Goal: Task Accomplishment & Management: Manage account settings

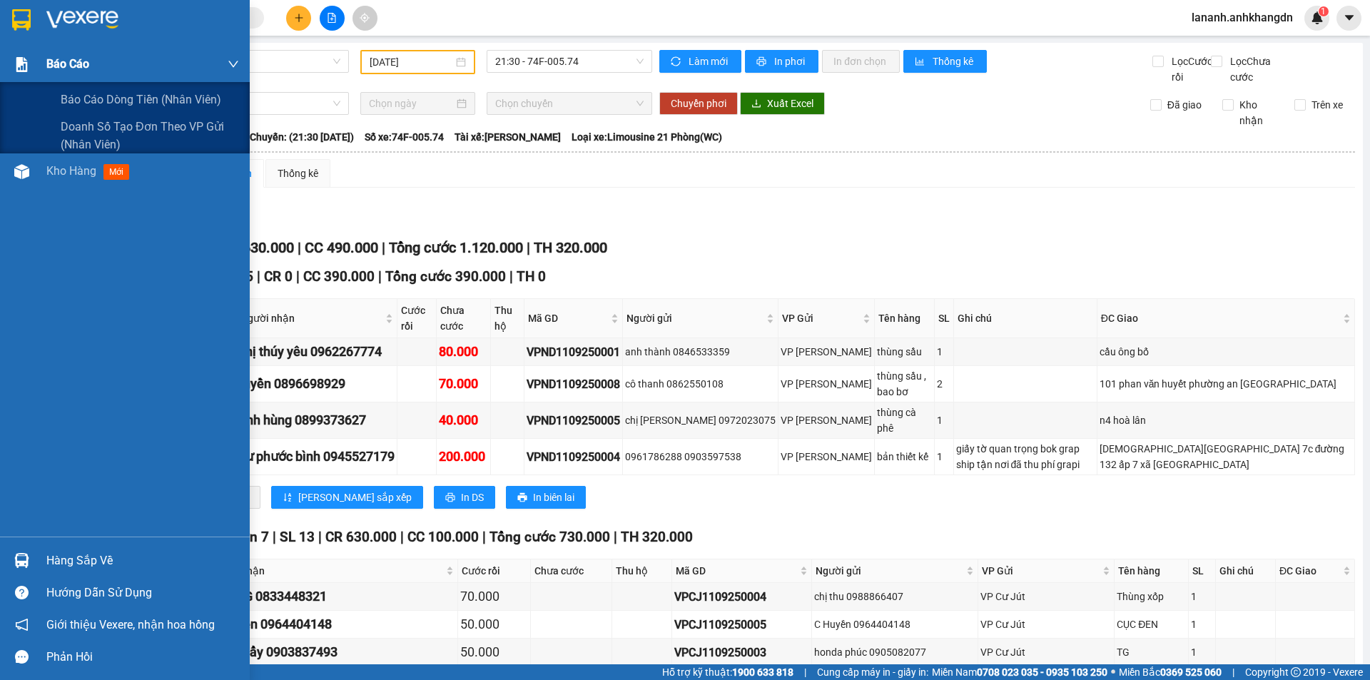
click at [69, 64] on span "Báo cáo" at bounding box center [67, 64] width 43 height 18
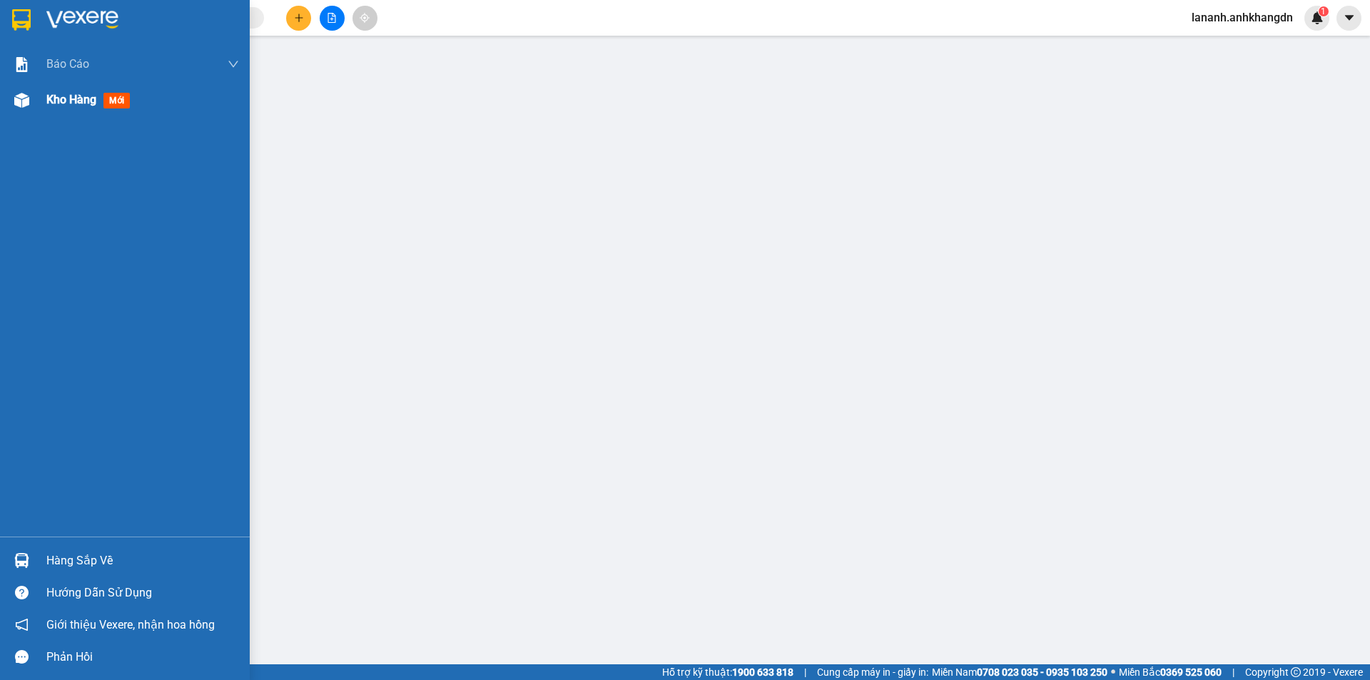
click at [81, 104] on span "Kho hàng" at bounding box center [71, 100] width 50 height 14
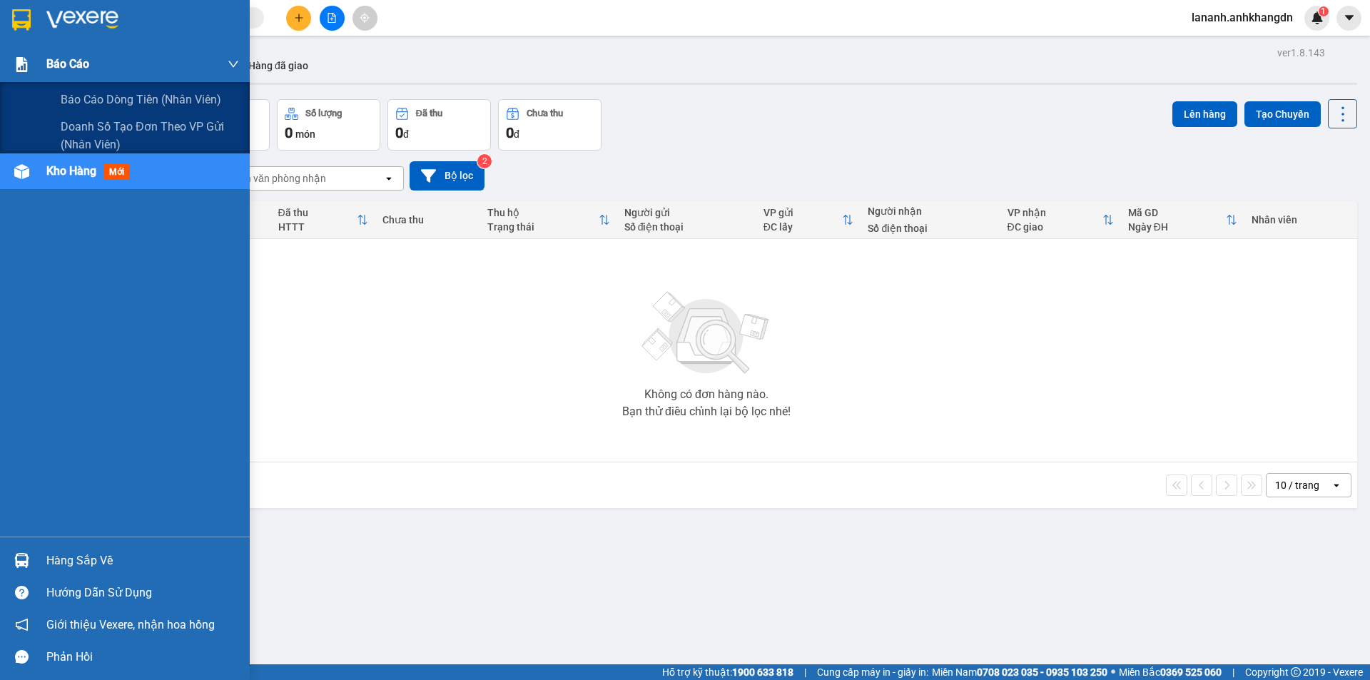
click at [232, 68] on icon "down" at bounding box center [233, 64] width 11 height 11
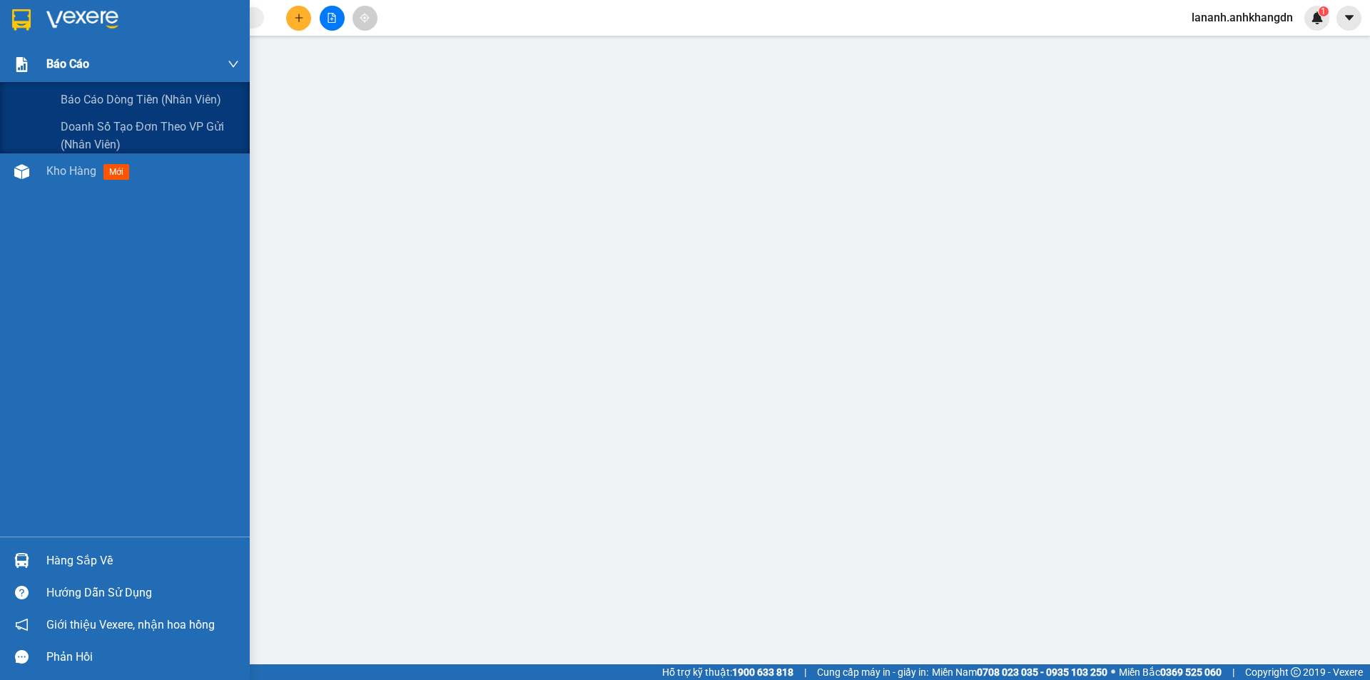
click at [71, 63] on span "Báo cáo" at bounding box center [67, 64] width 43 height 18
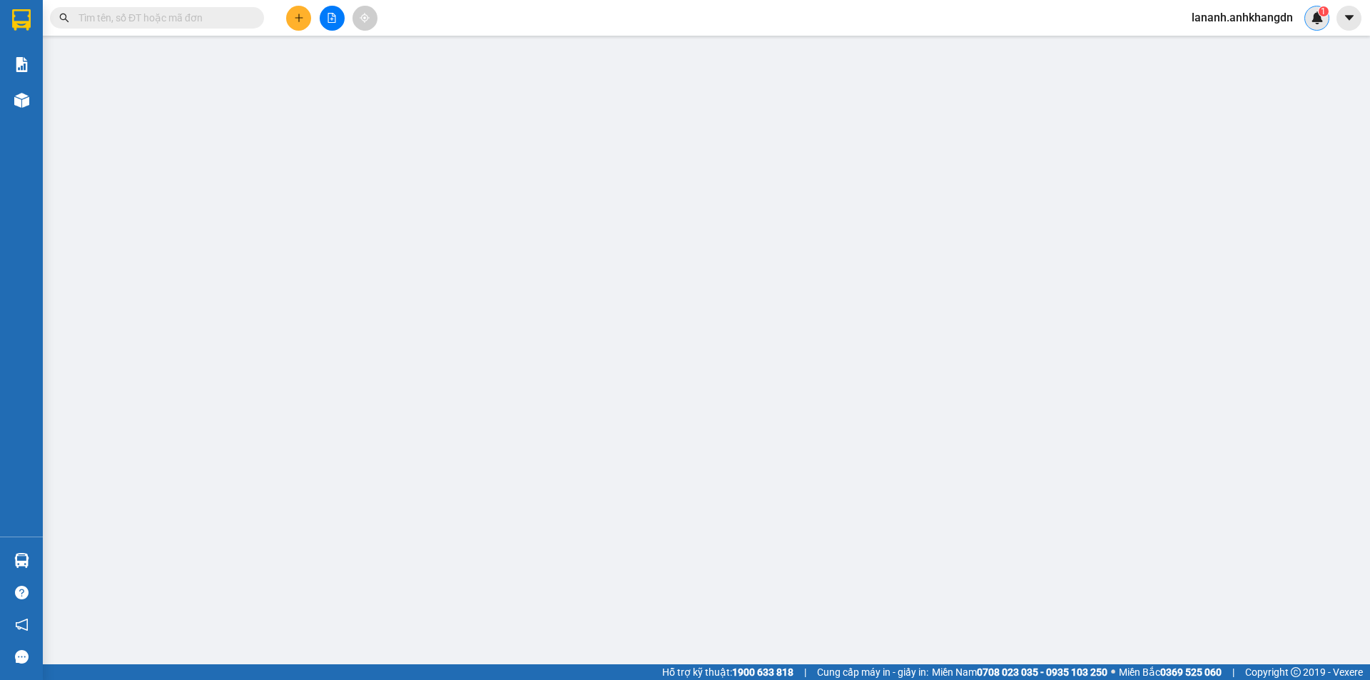
click at [1321, 25] on div "1" at bounding box center [1317, 18] width 25 height 25
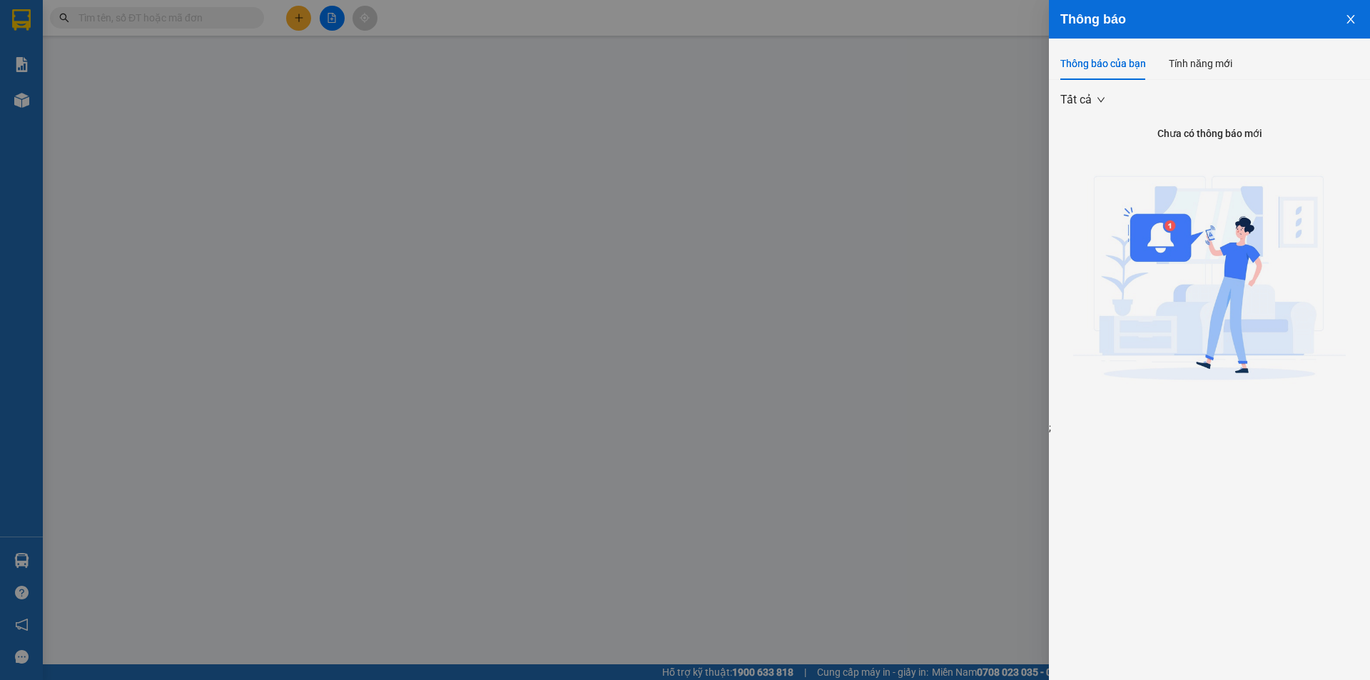
click at [1360, 19] on button "Close" at bounding box center [1351, 18] width 39 height 36
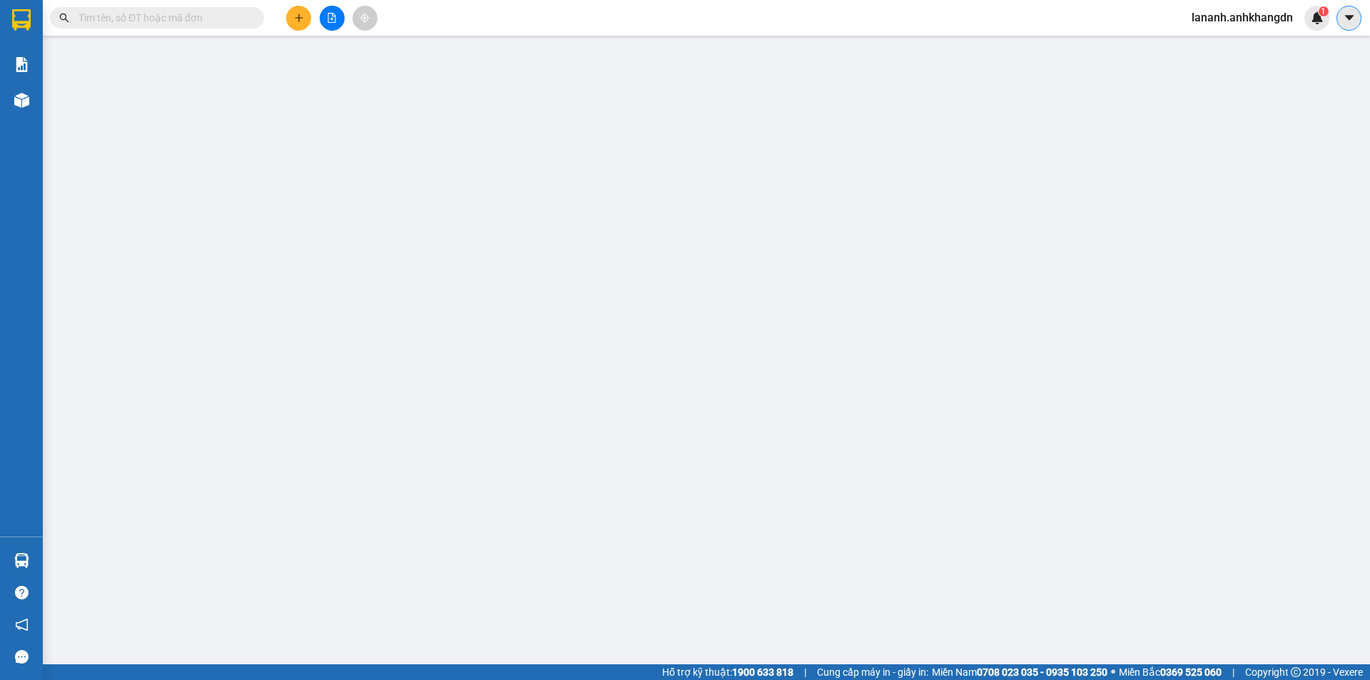
click at [1349, 22] on icon "caret-down" at bounding box center [1349, 17] width 13 height 13
click at [1237, 14] on span "lananh.anhkhangdn" at bounding box center [1242, 18] width 124 height 18
click at [1227, 45] on span "Đăng xuất" at bounding box center [1249, 44] width 94 height 16
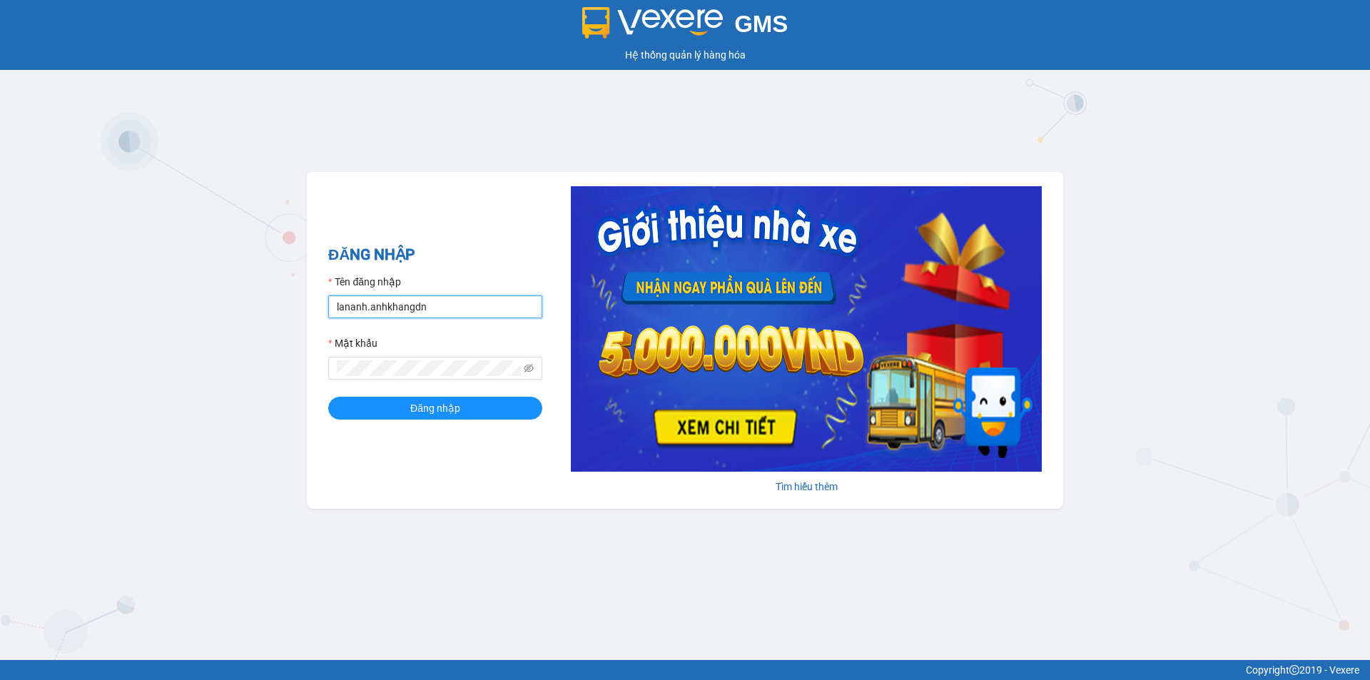
click at [495, 318] on input "lananh.anhkhangdn" at bounding box center [435, 306] width 214 height 23
type input "ngoclan.anhkhangdn"
click at [437, 409] on span "Đăng nhập" at bounding box center [435, 408] width 50 height 16
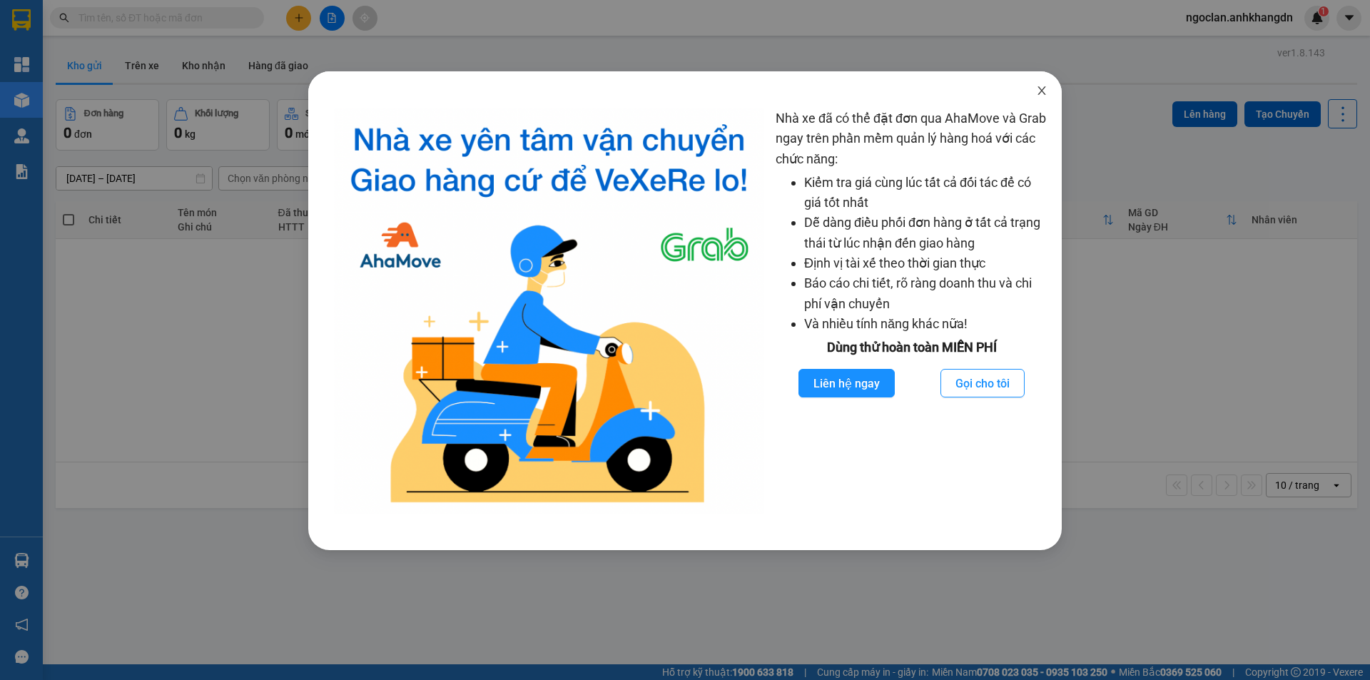
click at [1039, 95] on icon "close" at bounding box center [1042, 90] width 8 height 9
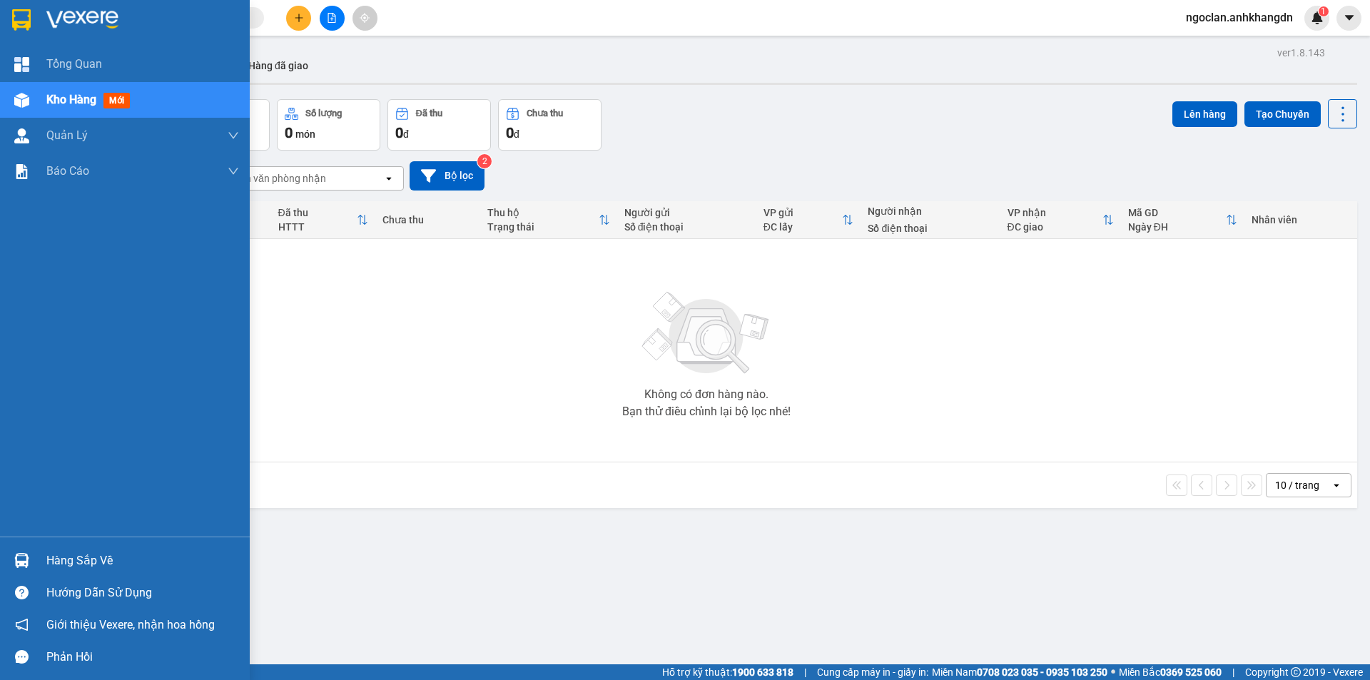
click at [85, 106] on span "Kho hàng" at bounding box center [71, 100] width 50 height 14
click at [89, 60] on span "Tổng Quan" at bounding box center [74, 64] width 56 height 18
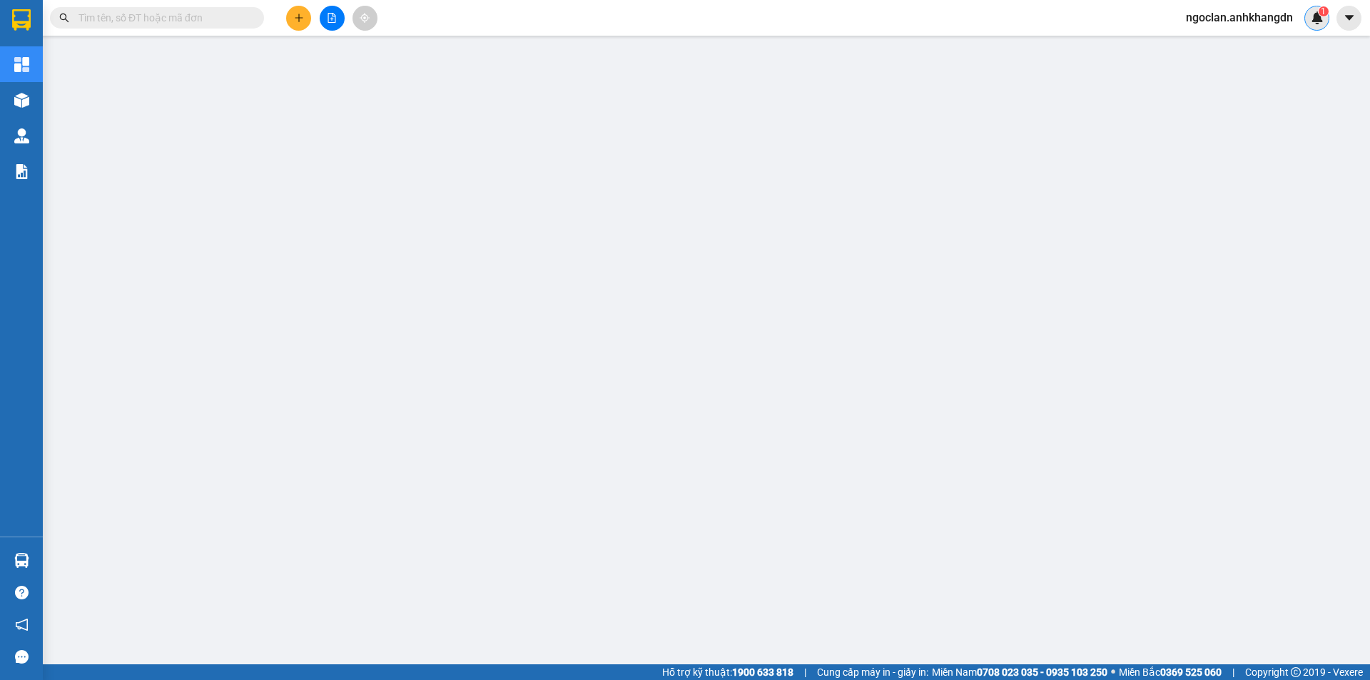
click at [1317, 20] on img at bounding box center [1317, 17] width 13 height 13
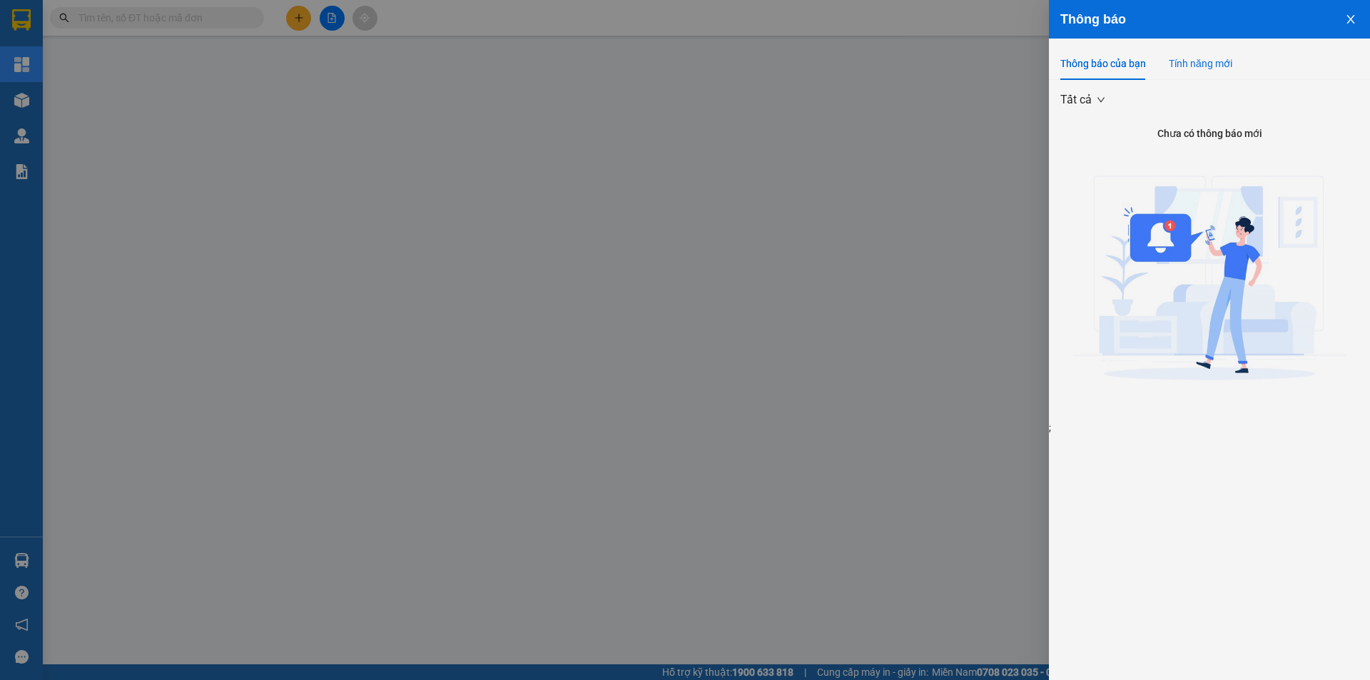
click at [1210, 69] on div "Tính năng mới" at bounding box center [1201, 64] width 64 height 16
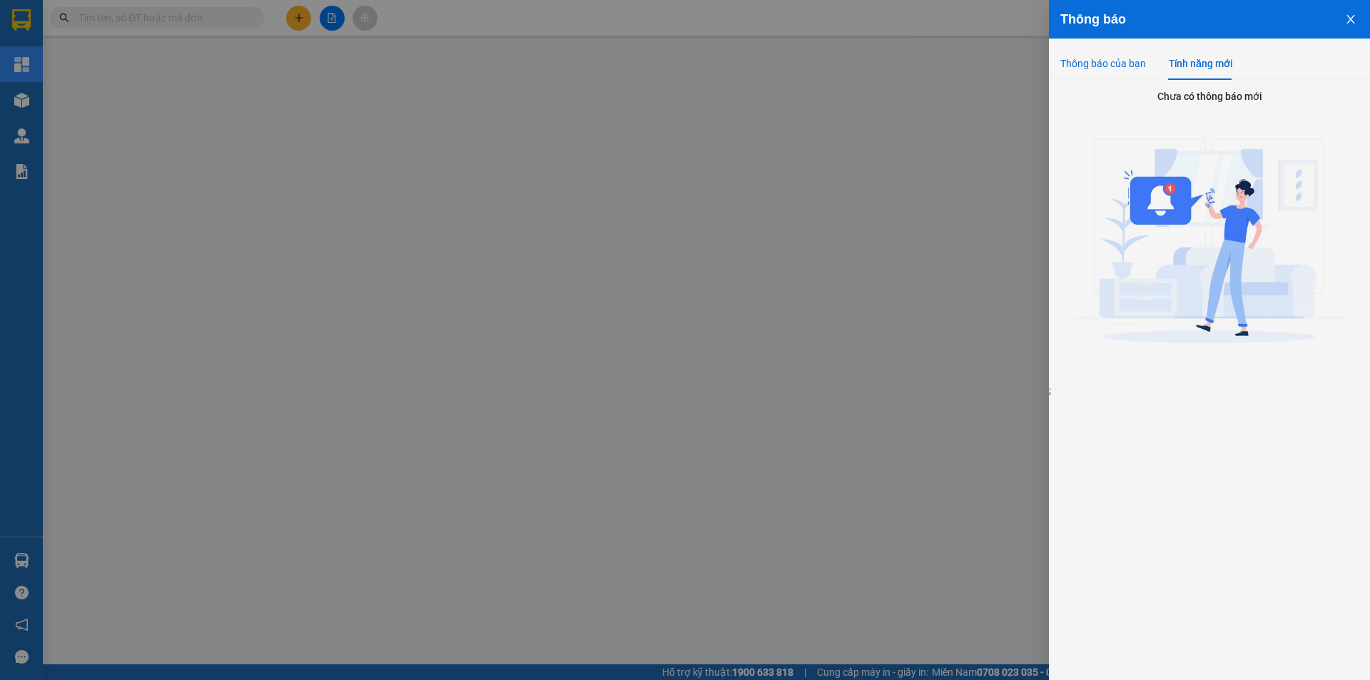
click at [1115, 68] on div "Thông báo của bạn" at bounding box center [1103, 64] width 86 height 16
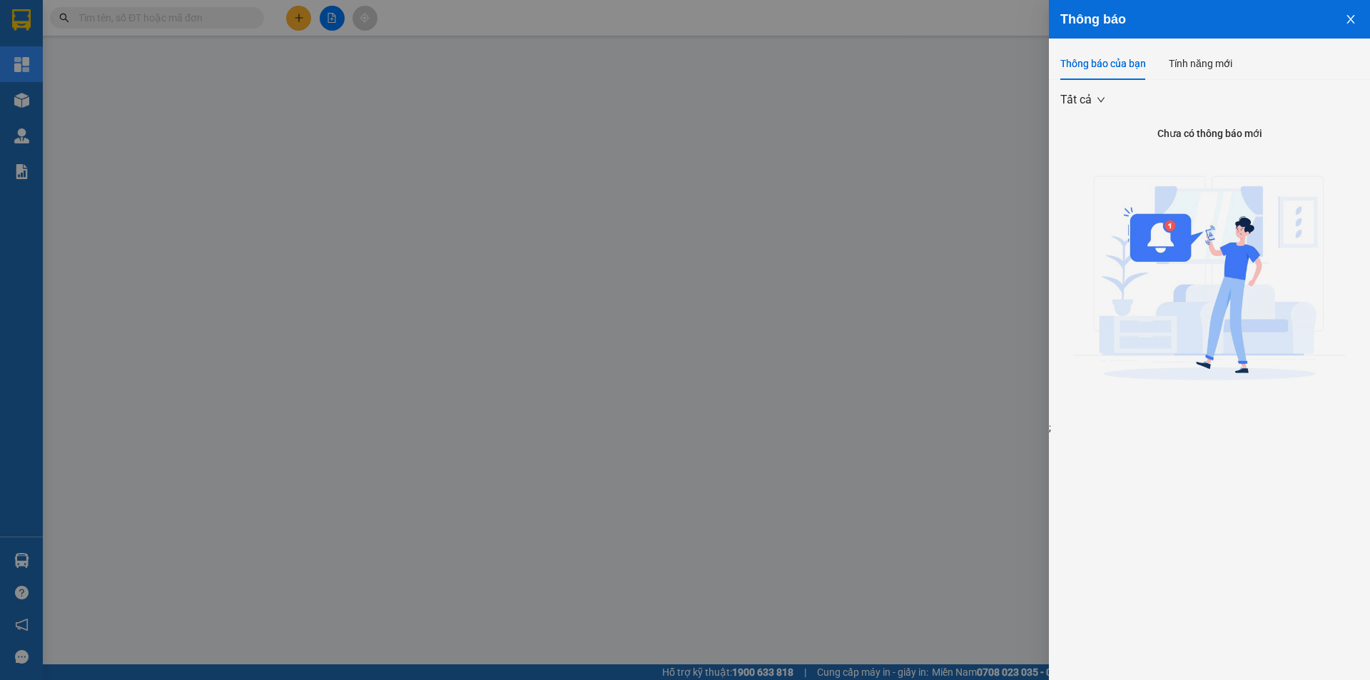
drag, startPoint x: 722, startPoint y: 187, endPoint x: 731, endPoint y: 188, distance: 8.6
click at [724, 186] on div at bounding box center [685, 340] width 1370 height 680
